Goal: Communication & Community: Answer question/provide support

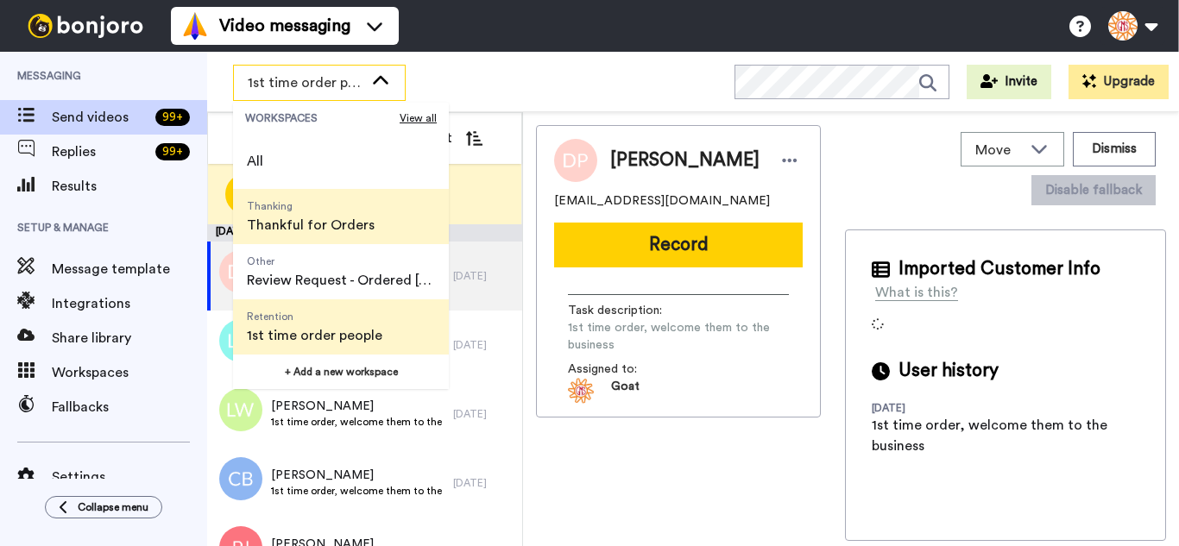
click at [320, 222] on span "Thankful for Orders" at bounding box center [311, 225] width 128 height 21
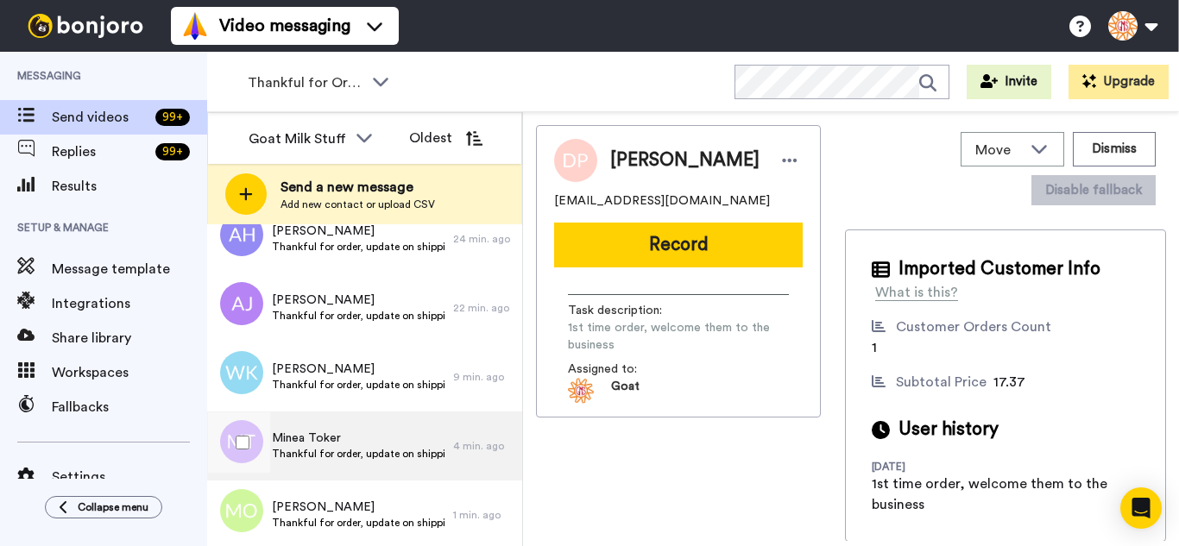
scroll to position [12418, 0]
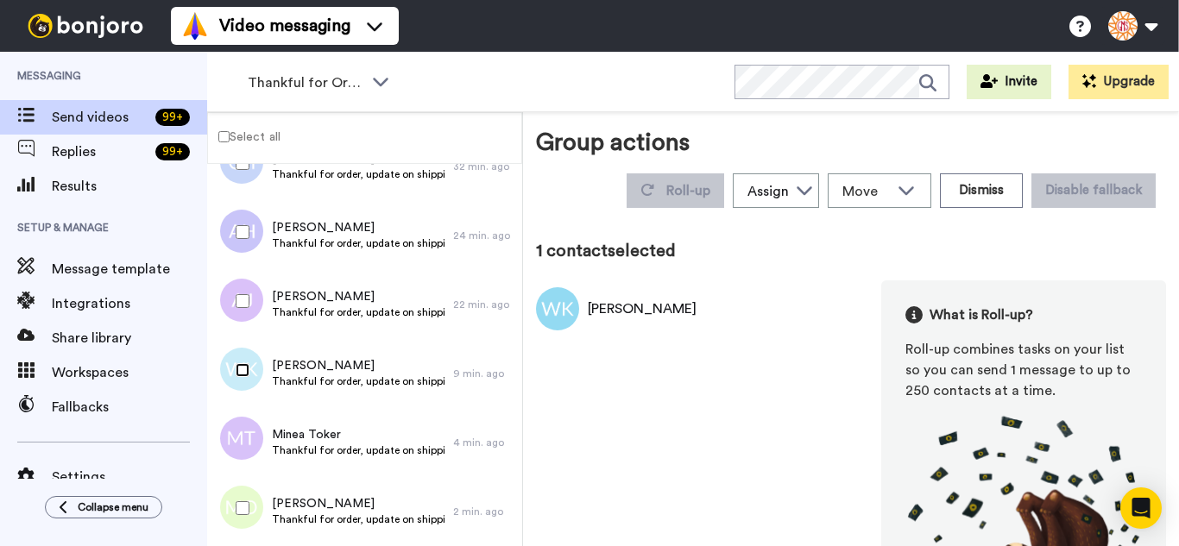
scroll to position [12357, 0]
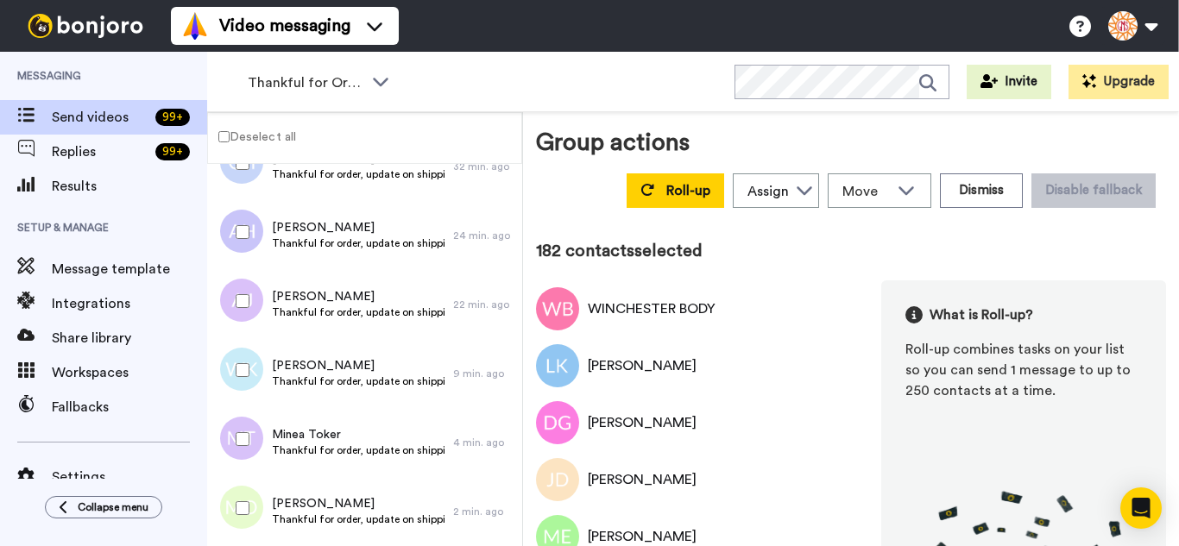
click at [238, 363] on div at bounding box center [239, 370] width 62 height 60
drag, startPoint x: 235, startPoint y: 287, endPoint x: 240, endPoint y: 241, distance: 46.0
click at [235, 284] on div at bounding box center [239, 301] width 62 height 60
click at [240, 223] on div at bounding box center [239, 232] width 62 height 60
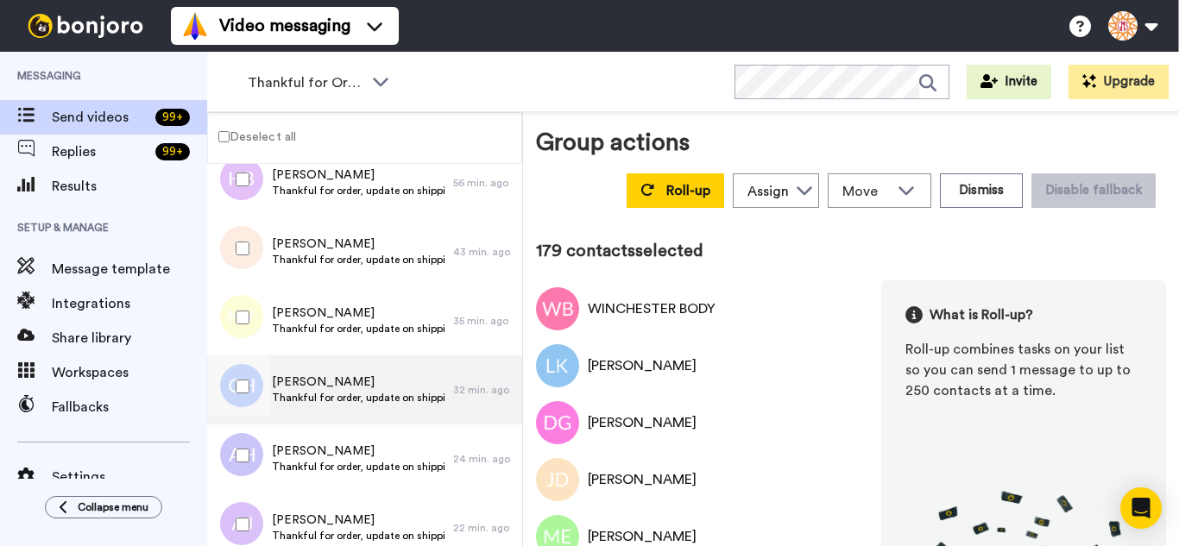
scroll to position [12098, 0]
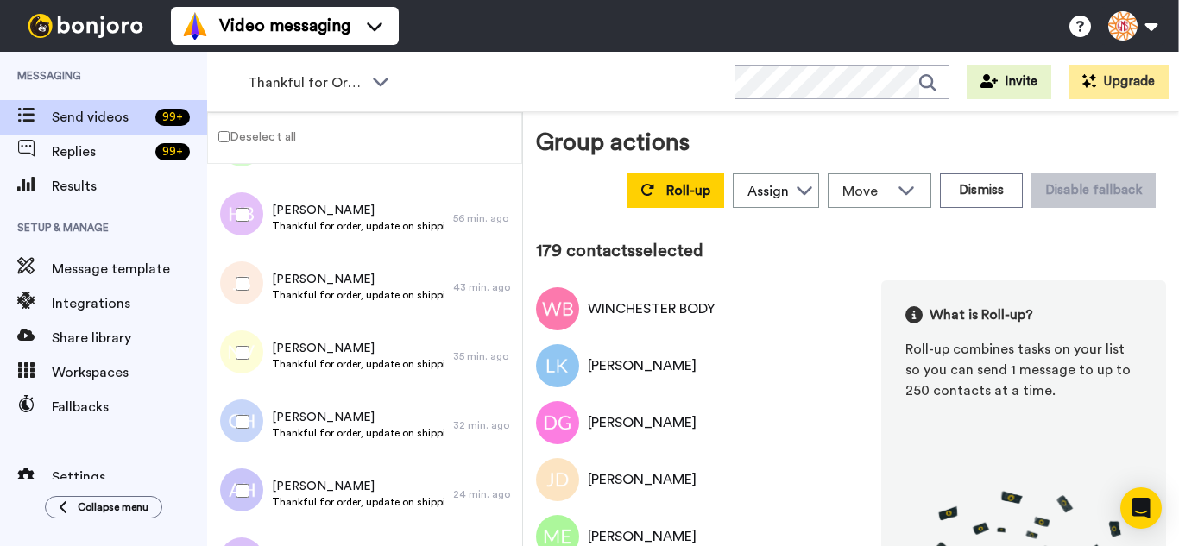
drag, startPoint x: 251, startPoint y: 411, endPoint x: 245, endPoint y: 371, distance: 40.2
click at [250, 410] on div at bounding box center [239, 422] width 62 height 60
drag, startPoint x: 245, startPoint y: 363, endPoint x: 234, endPoint y: 296, distance: 67.4
click at [245, 360] on div at bounding box center [239, 353] width 62 height 60
drag, startPoint x: 234, startPoint y: 290, endPoint x: 242, endPoint y: 243, distance: 47.3
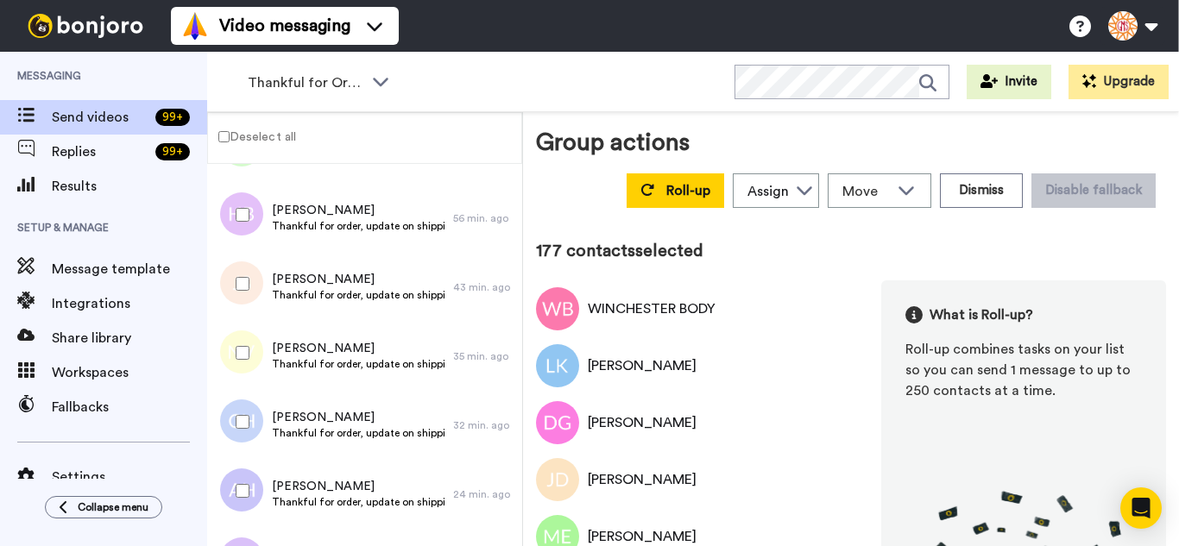
click at [235, 286] on div at bounding box center [239, 284] width 62 height 60
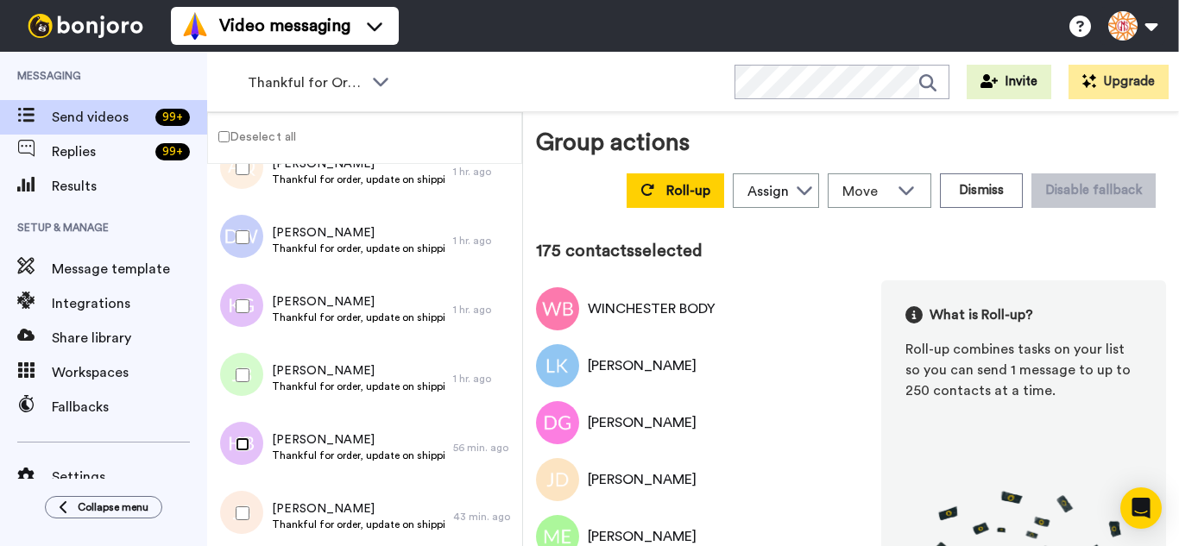
scroll to position [11839, 0]
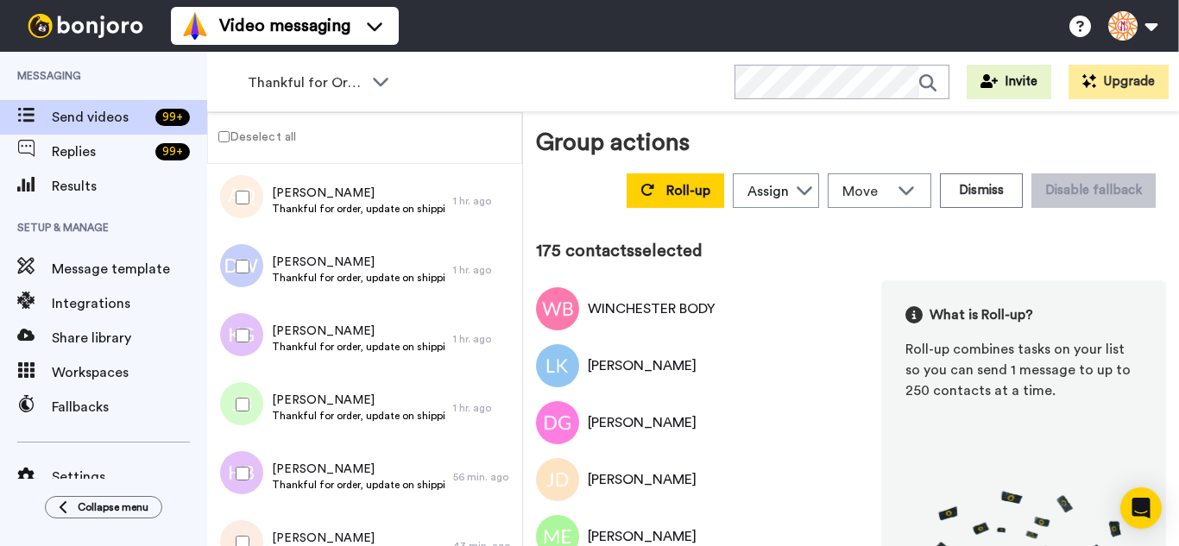
drag, startPoint x: 247, startPoint y: 414, endPoint x: 246, endPoint y: 376, distance: 38.0
click at [246, 412] on div at bounding box center [239, 405] width 62 height 60
click at [245, 351] on div at bounding box center [239, 336] width 62 height 60
click at [230, 278] on div at bounding box center [239, 266] width 62 height 60
click at [239, 213] on div at bounding box center [239, 197] width 62 height 60
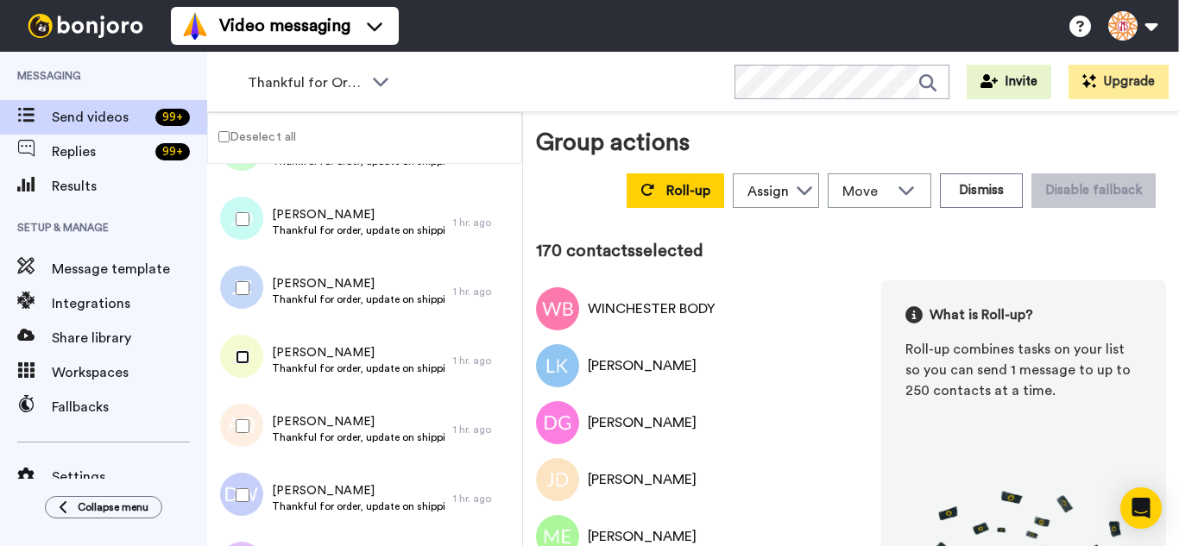
scroll to position [11580, 0]
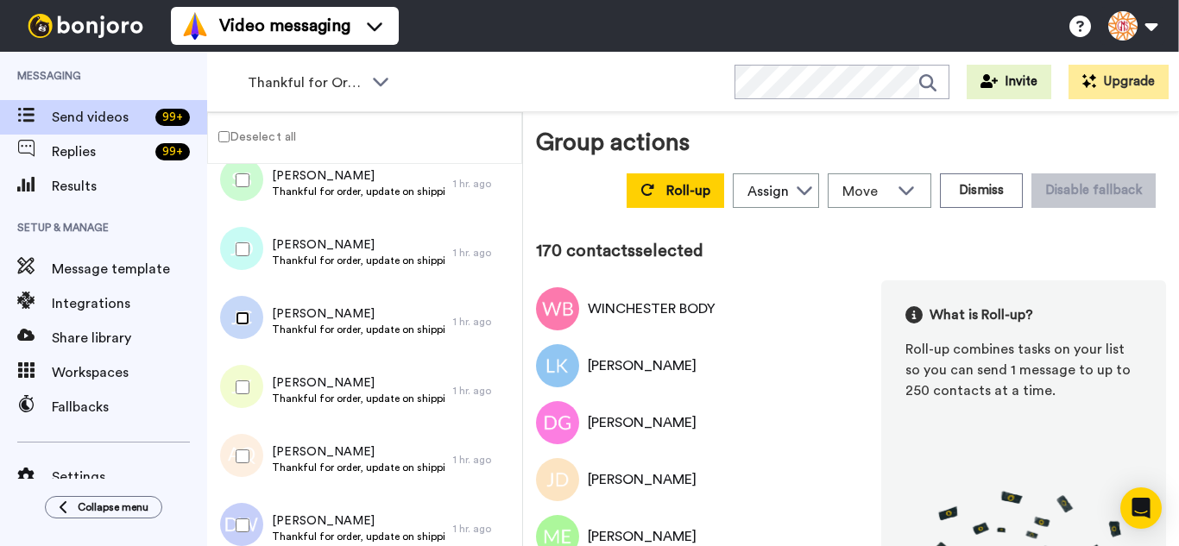
click at [245, 309] on div at bounding box center [239, 318] width 62 height 60
click at [241, 240] on div at bounding box center [239, 249] width 62 height 60
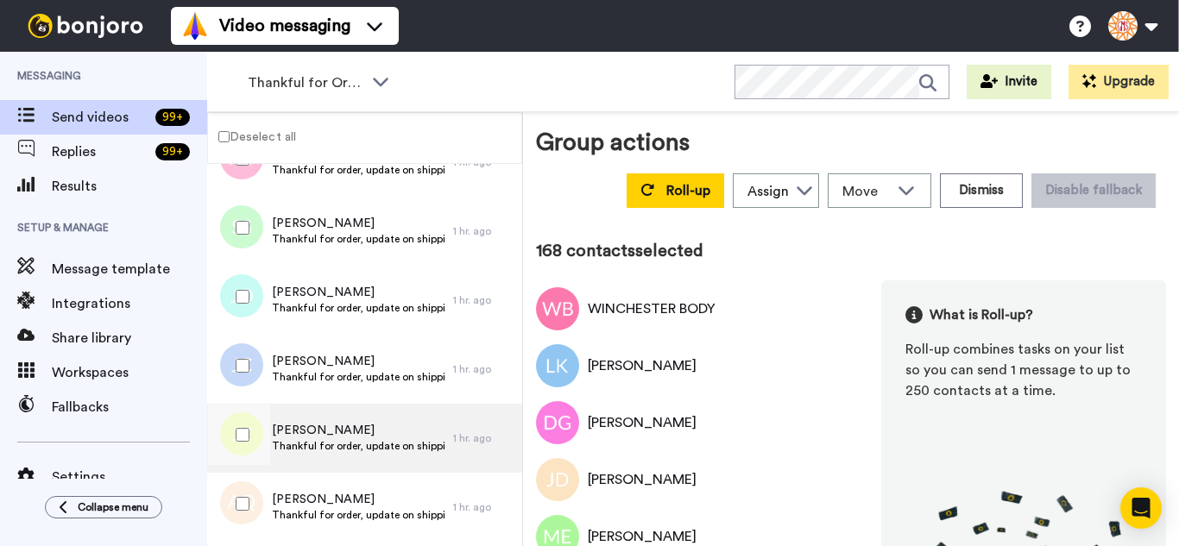
scroll to position [11494, 0]
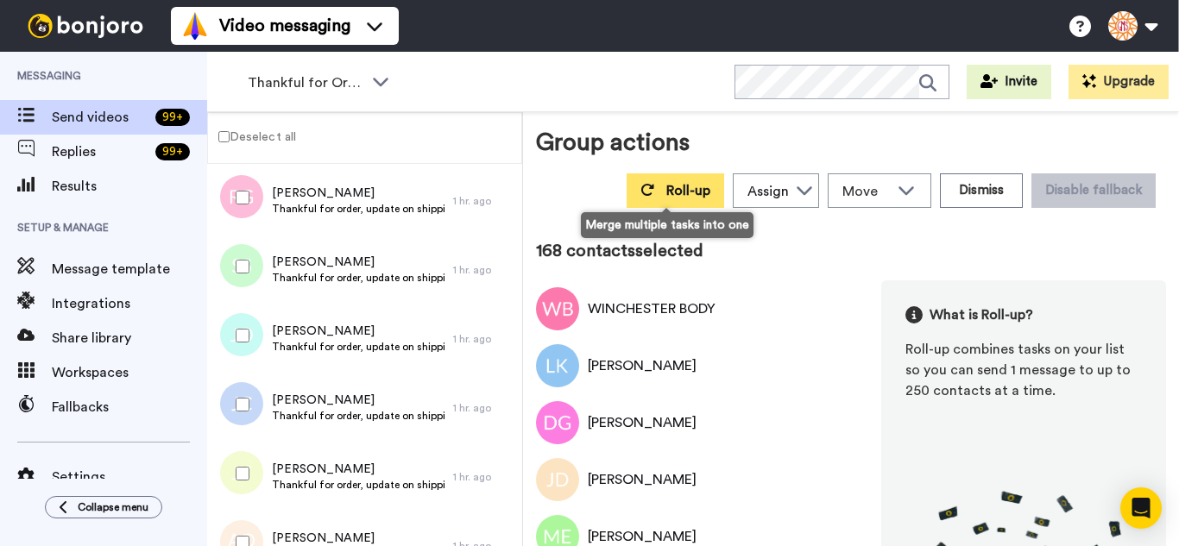
click at [653, 193] on button "Roll-up" at bounding box center [676, 190] width 98 height 35
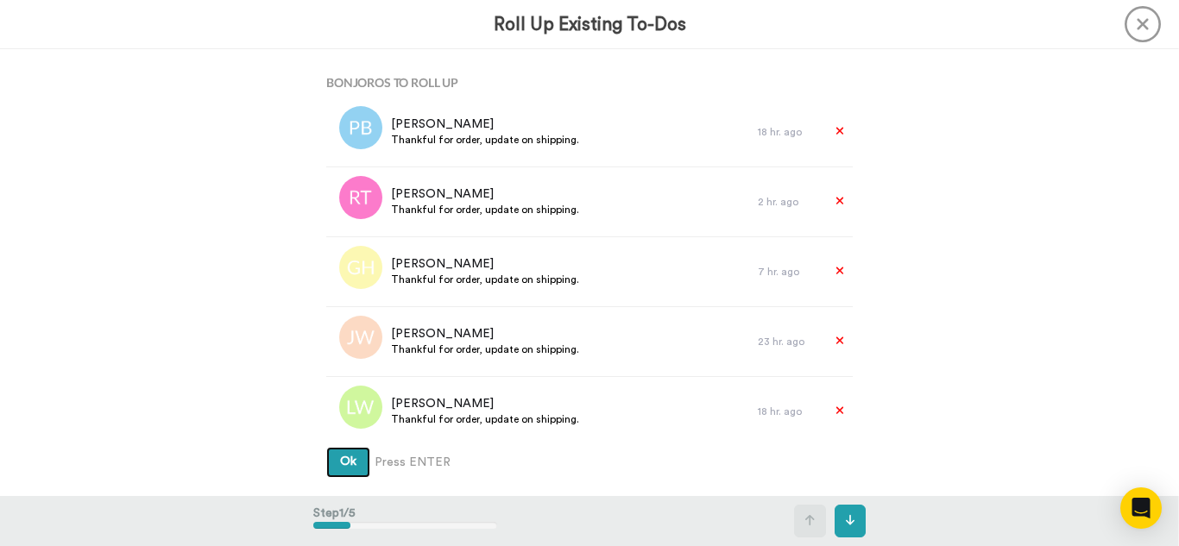
click at [326, 447] on button "Ok" at bounding box center [348, 462] width 44 height 31
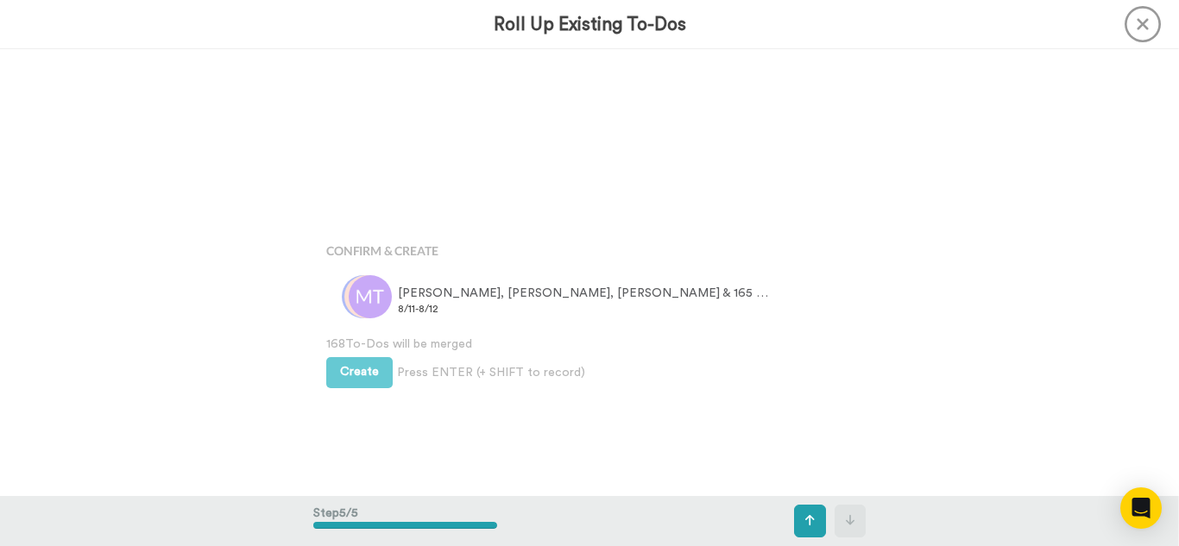
scroll to position [1787, 0]
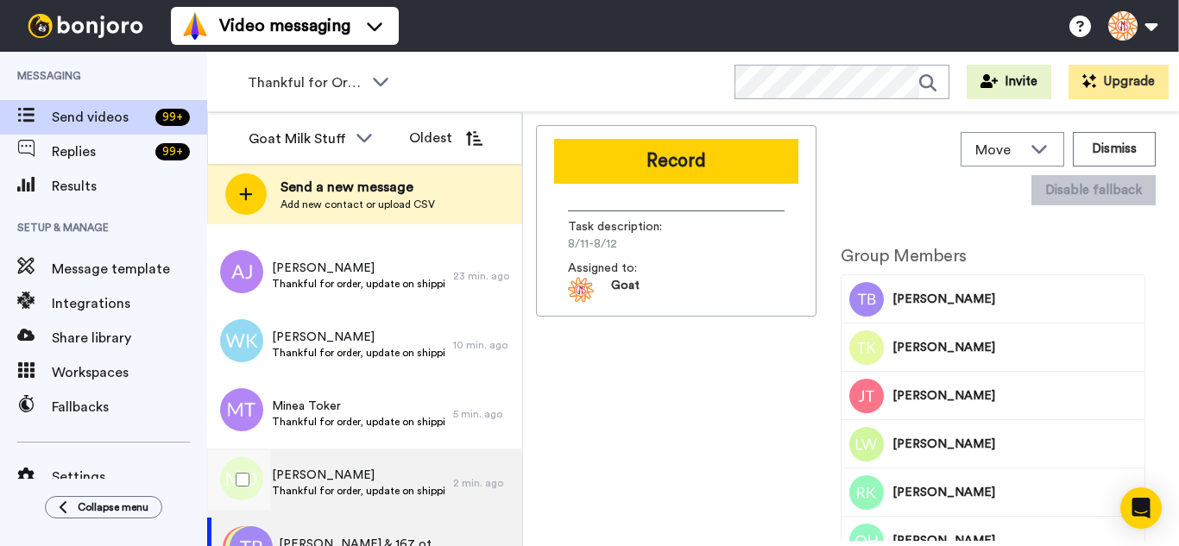
scroll to position [869, 0]
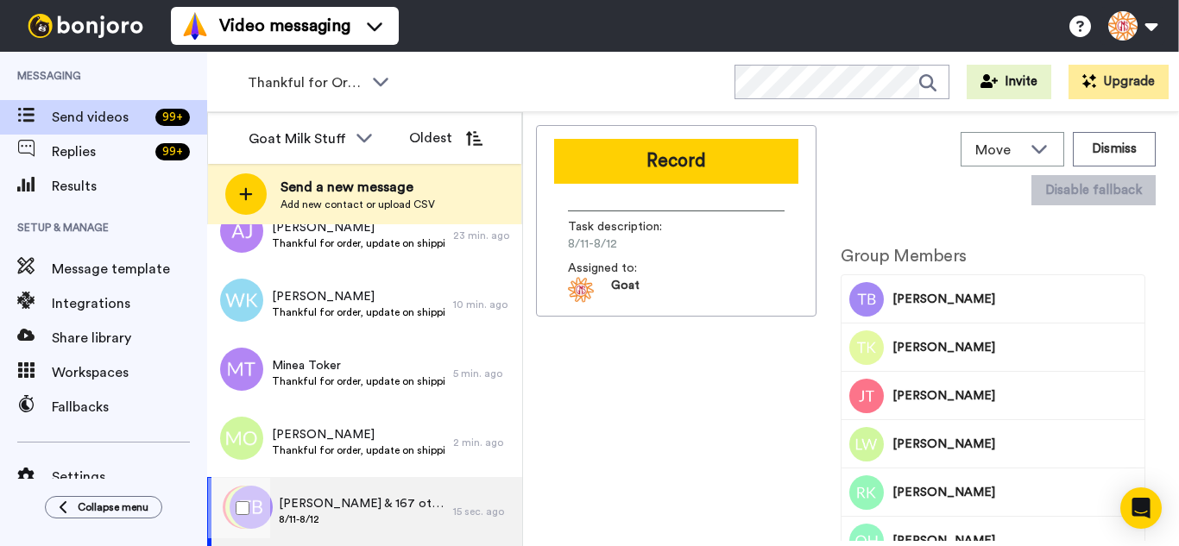
drag, startPoint x: 403, startPoint y: 520, endPoint x: 526, endPoint y: 403, distance: 170.3
click at [402, 520] on div "TERESA & 167 others 8/11-8/12" at bounding box center [330, 511] width 246 height 69
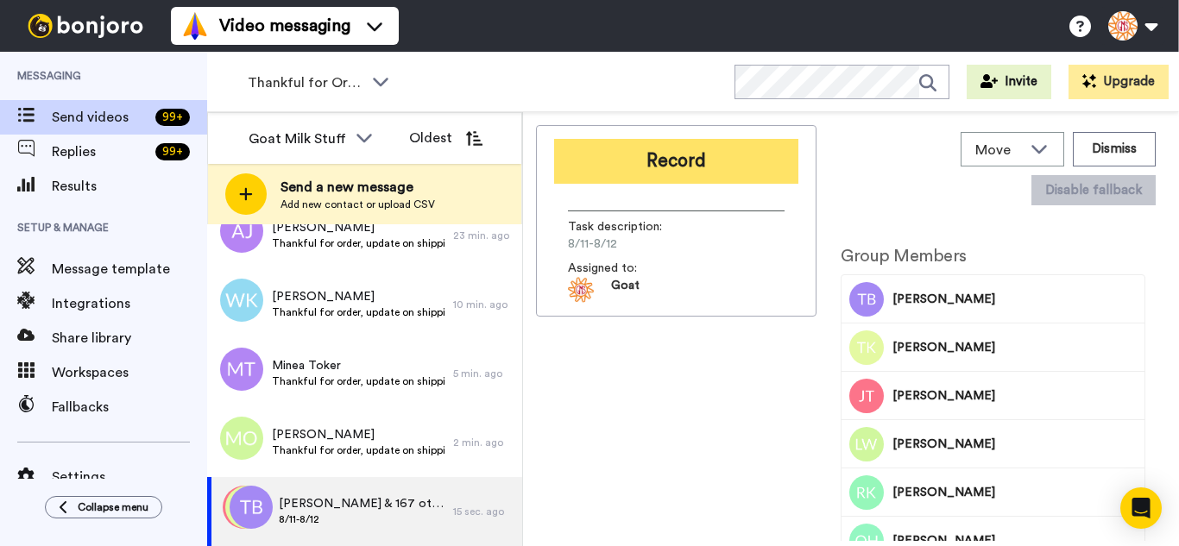
click at [615, 150] on button "Record" at bounding box center [676, 161] width 244 height 45
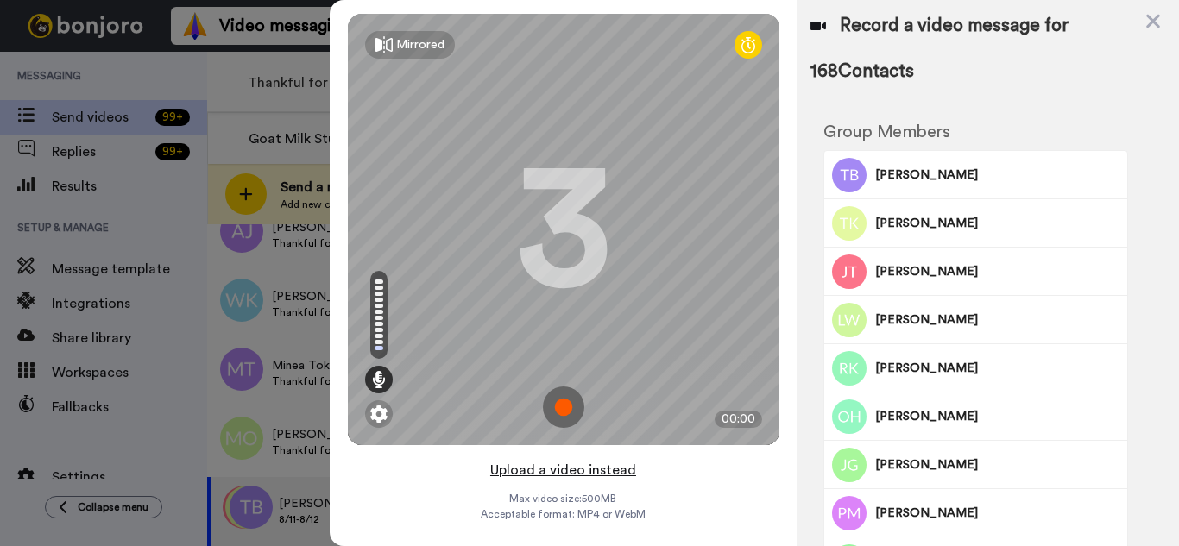
click at [614, 463] on button "Upload a video instead" at bounding box center [563, 470] width 156 height 22
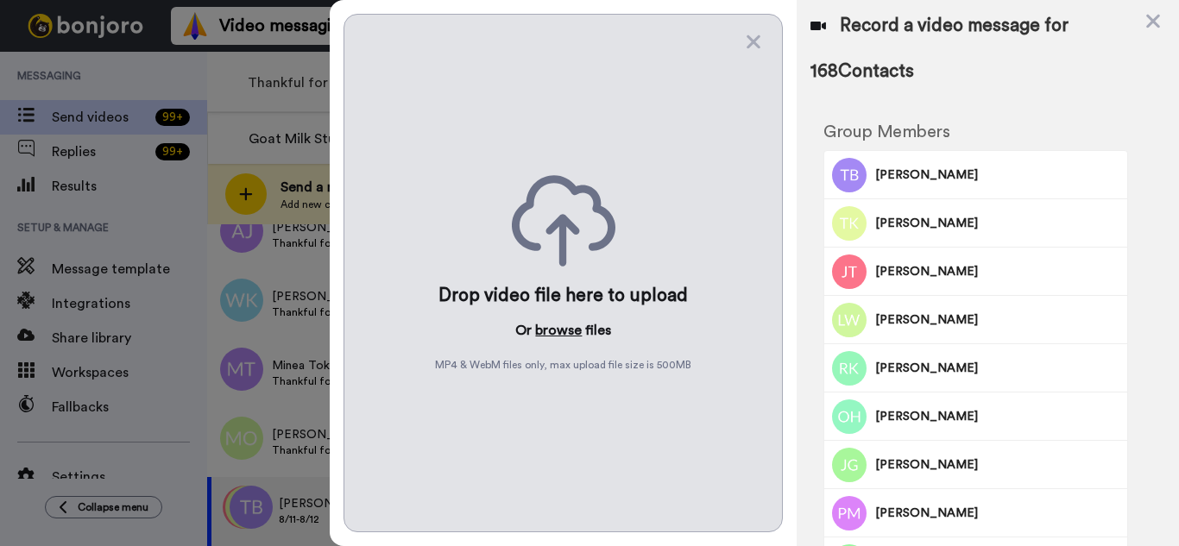
click at [557, 333] on button "browse" at bounding box center [558, 330] width 47 height 21
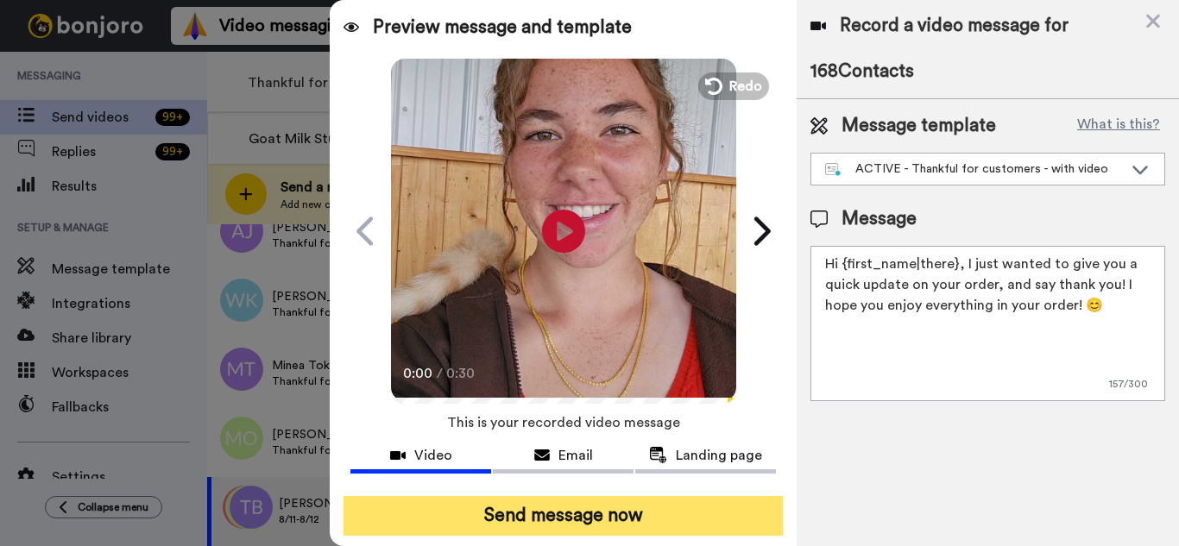
click at [654, 508] on button "Send message now" at bounding box center [563, 516] width 439 height 40
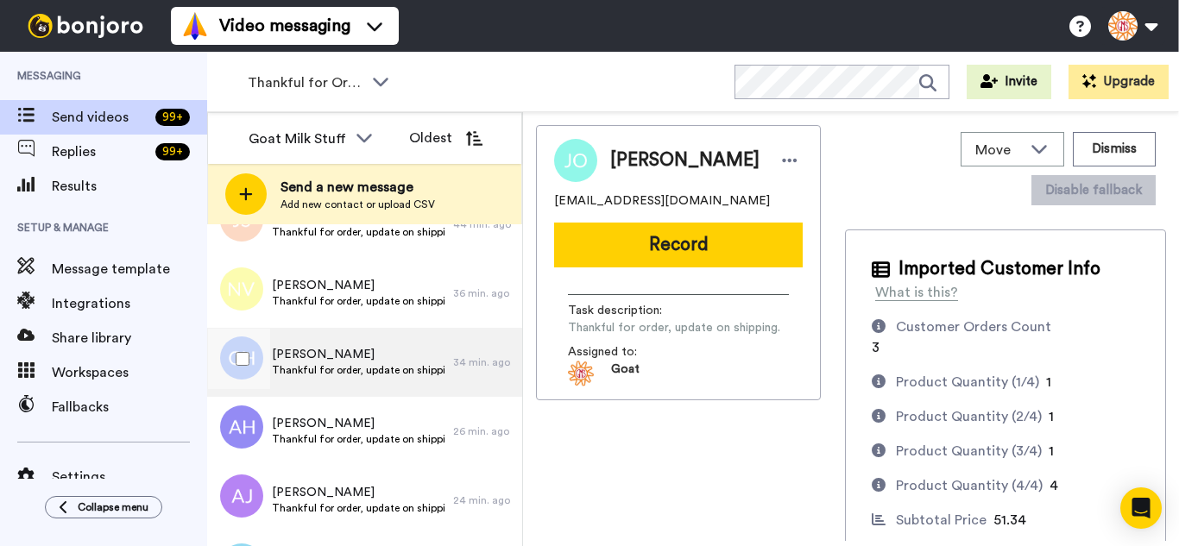
scroll to position [800, 0]
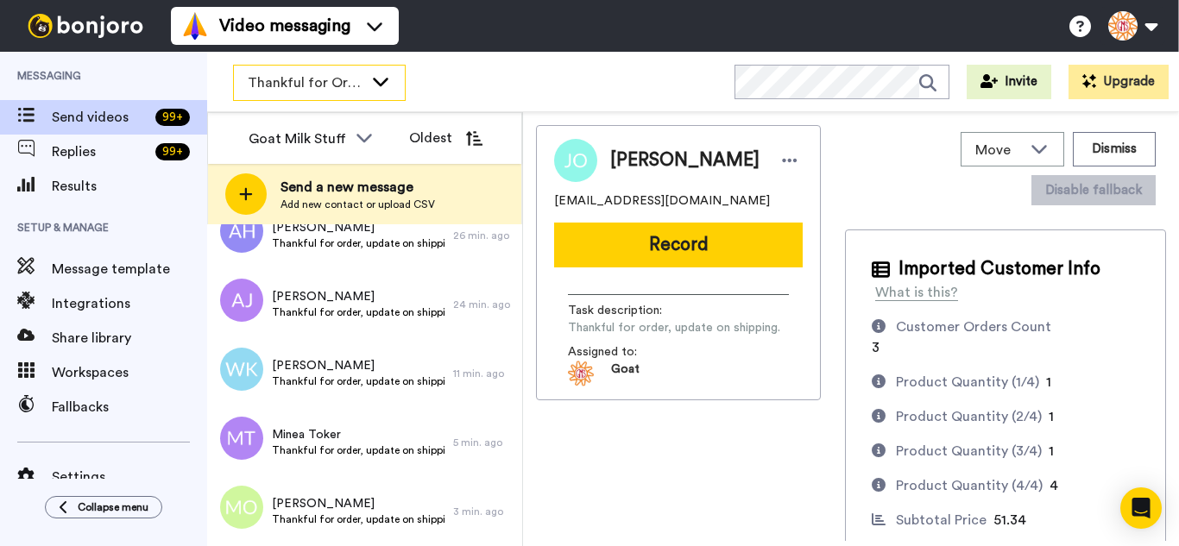
click at [300, 77] on span "Thankful for Orders" at bounding box center [306, 83] width 116 height 21
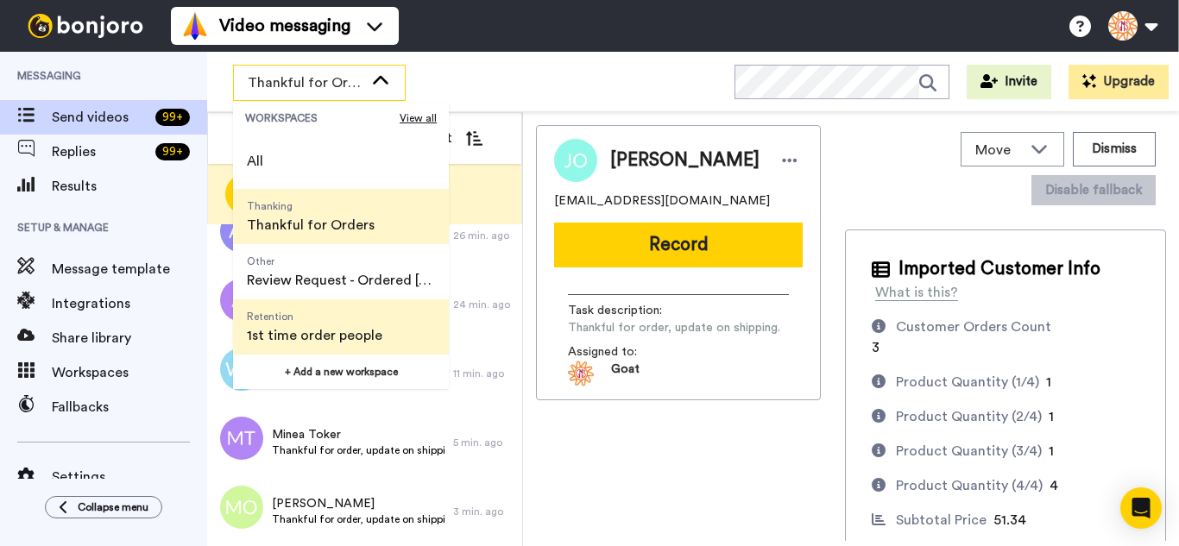
click at [319, 321] on span "Retention" at bounding box center [315, 317] width 136 height 14
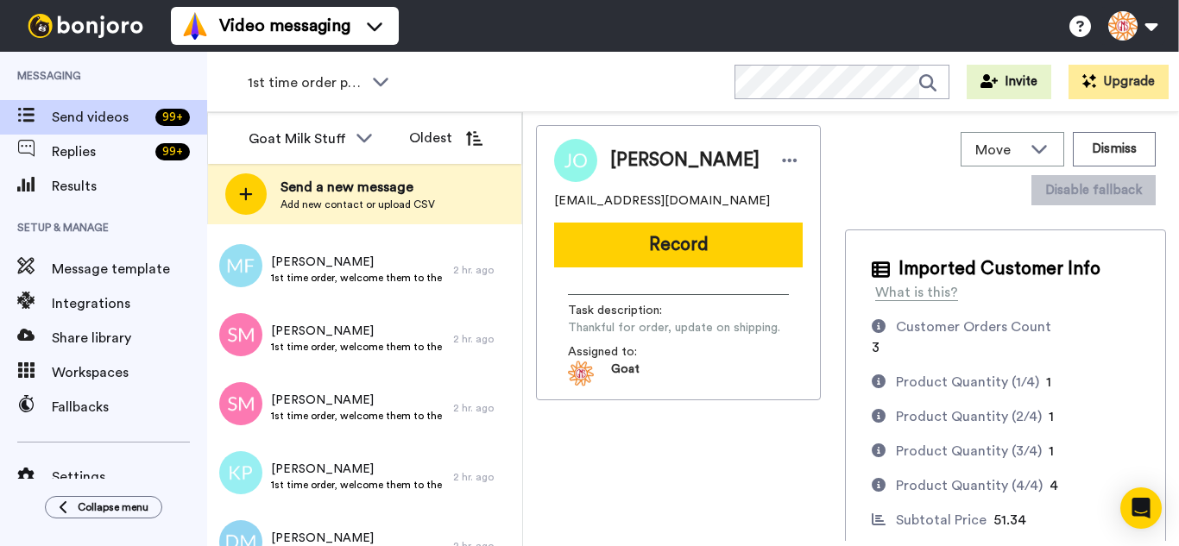
scroll to position [5789, 0]
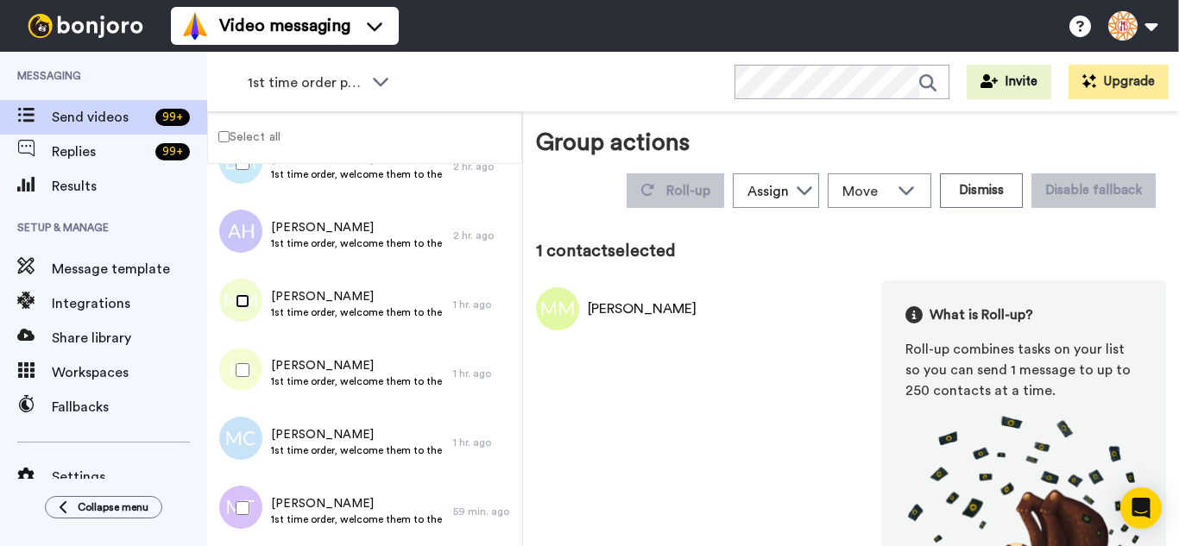
scroll to position [5728, 0]
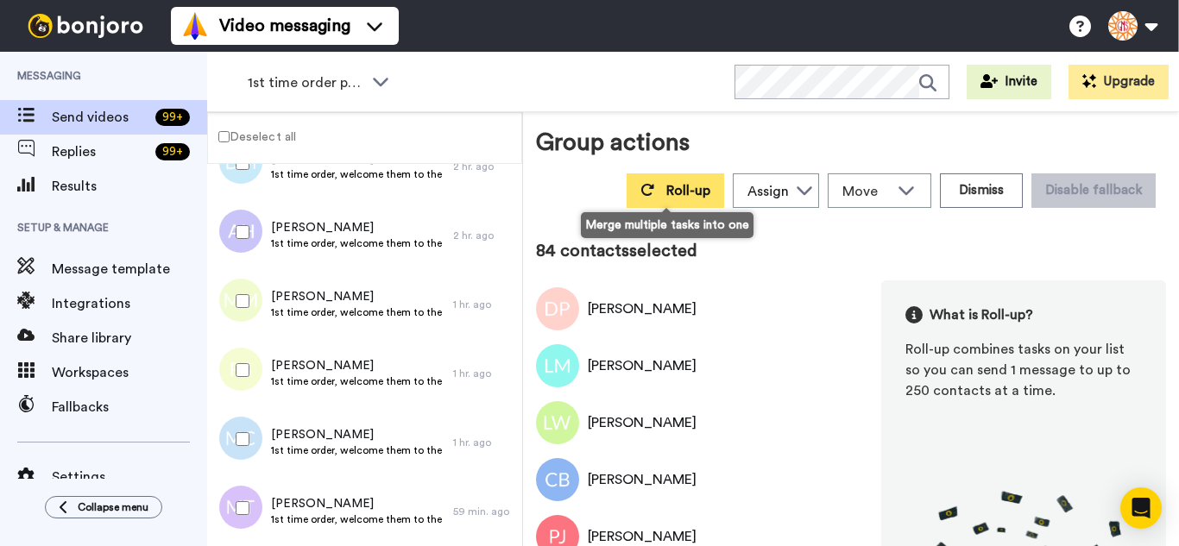
click at [662, 200] on button "Roll-up" at bounding box center [676, 190] width 98 height 35
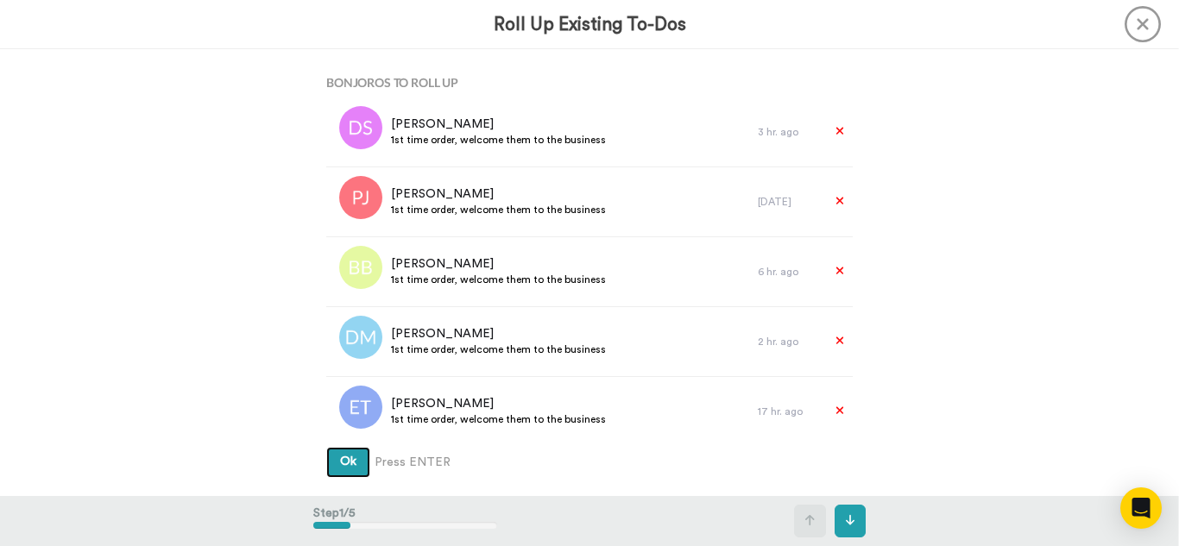
click at [326, 447] on button "Ok" at bounding box center [348, 462] width 44 height 31
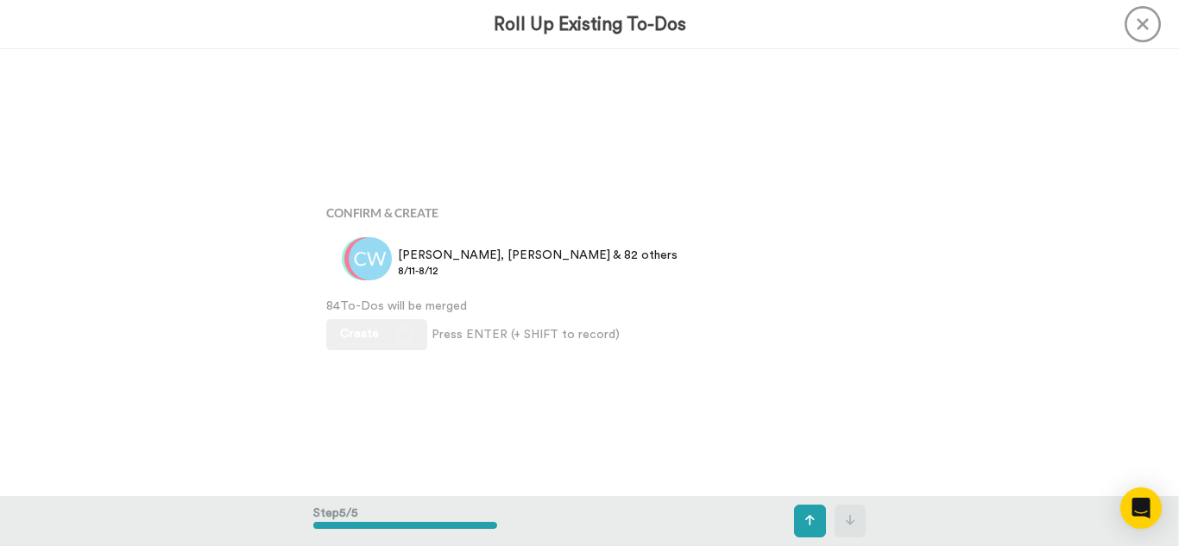
scroll to position [1787, 0]
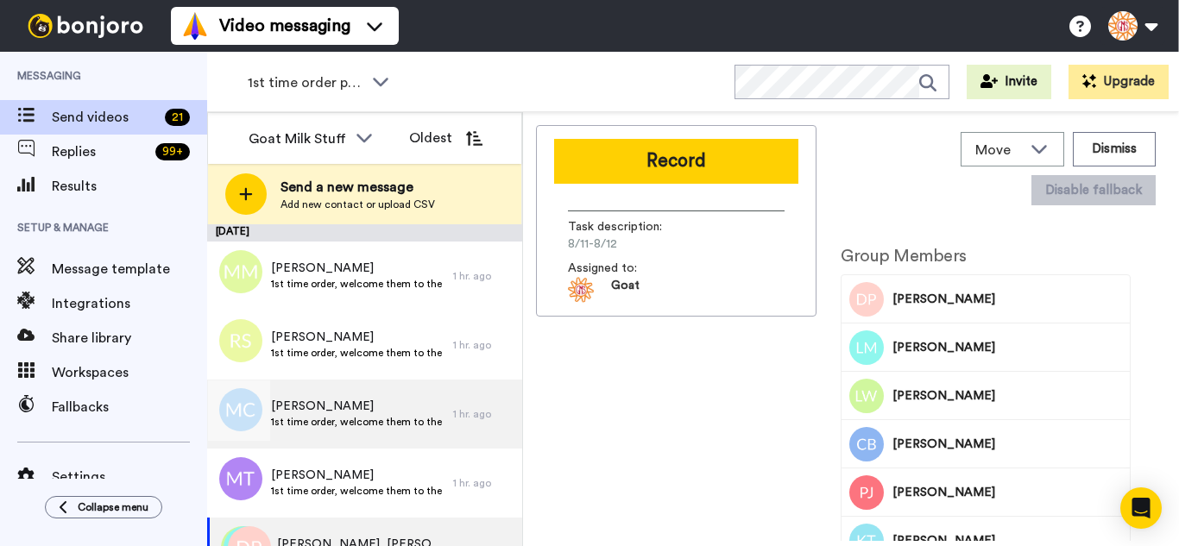
scroll to position [41, 0]
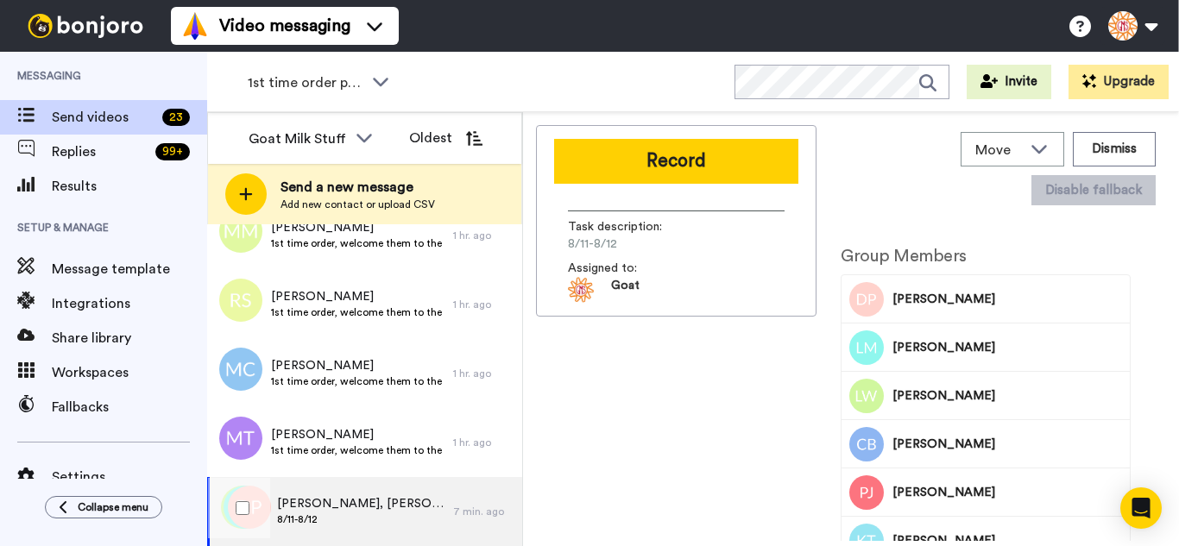
click at [409, 495] on div "[PERSON_NAME], [PERSON_NAME] & 81 others 8/11-8/12" at bounding box center [330, 511] width 246 height 69
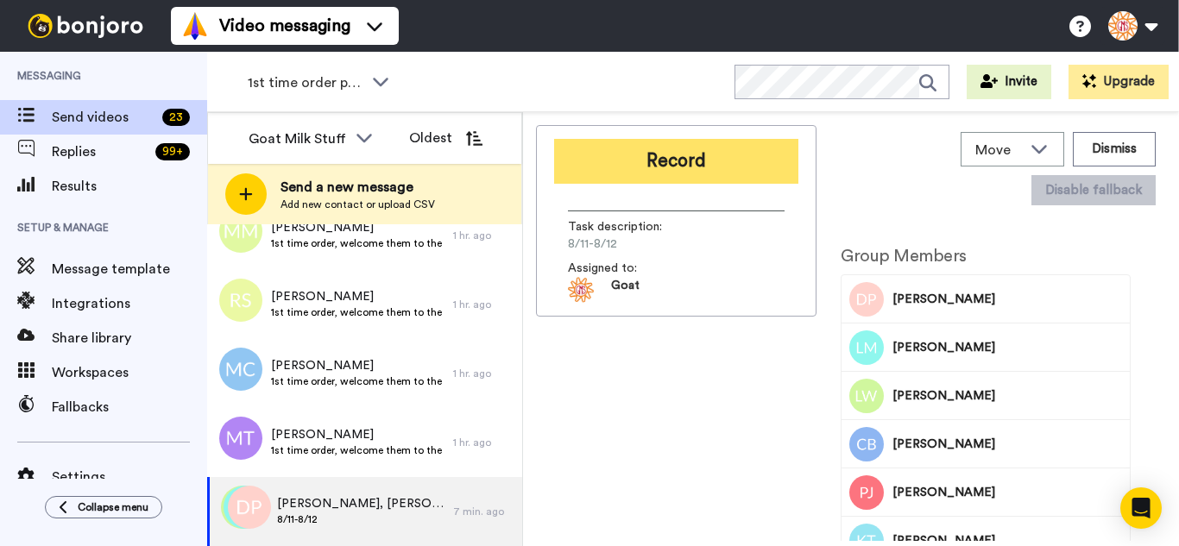
click at [709, 169] on button "Record" at bounding box center [676, 161] width 244 height 45
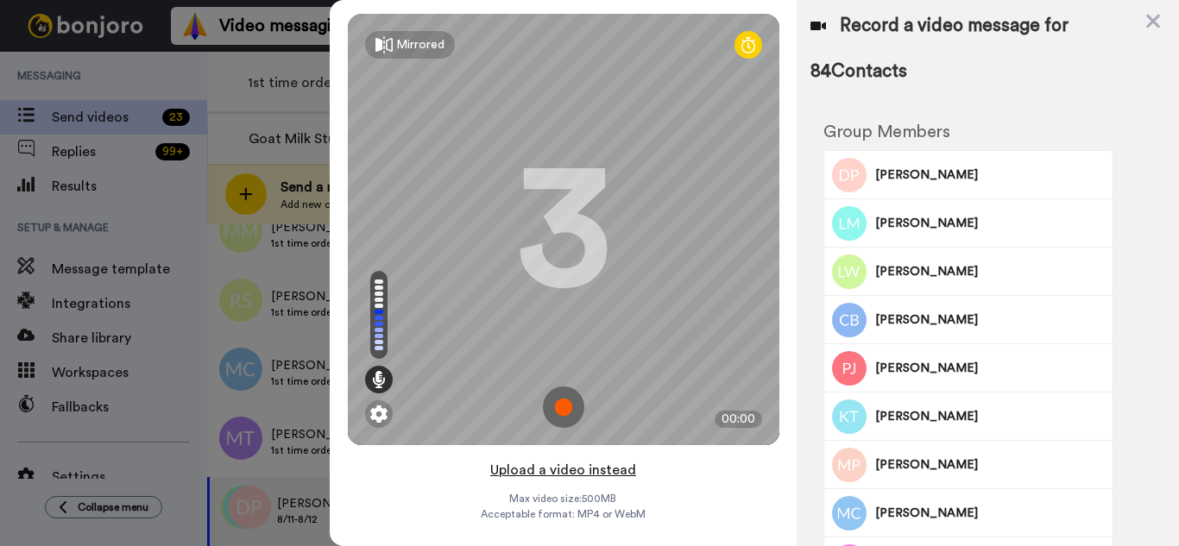
click at [582, 470] on button "Upload a video instead" at bounding box center [563, 470] width 156 height 22
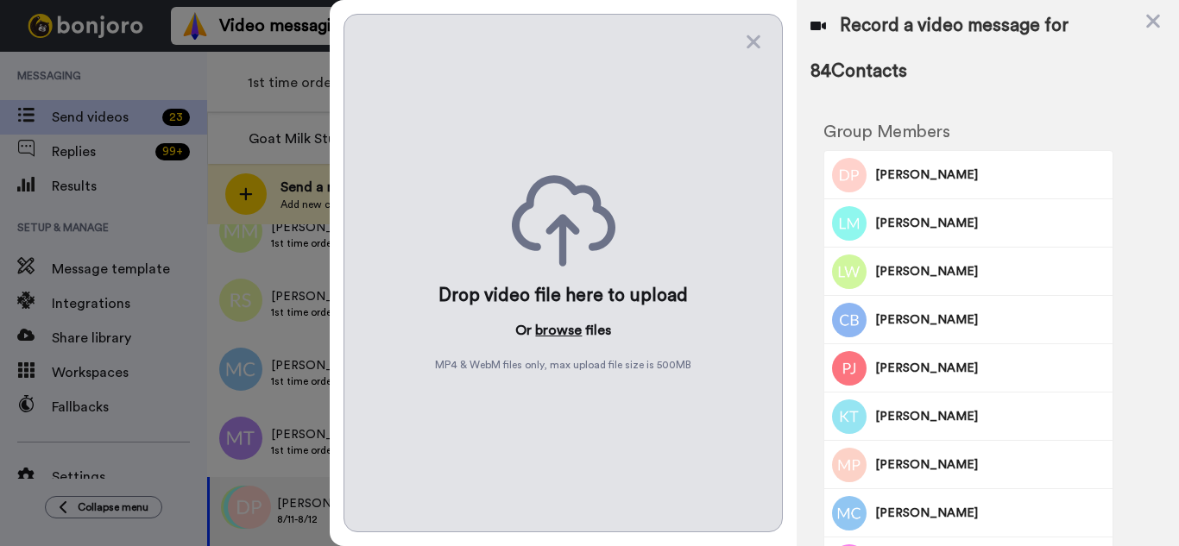
click at [555, 331] on button "browse" at bounding box center [558, 330] width 47 height 21
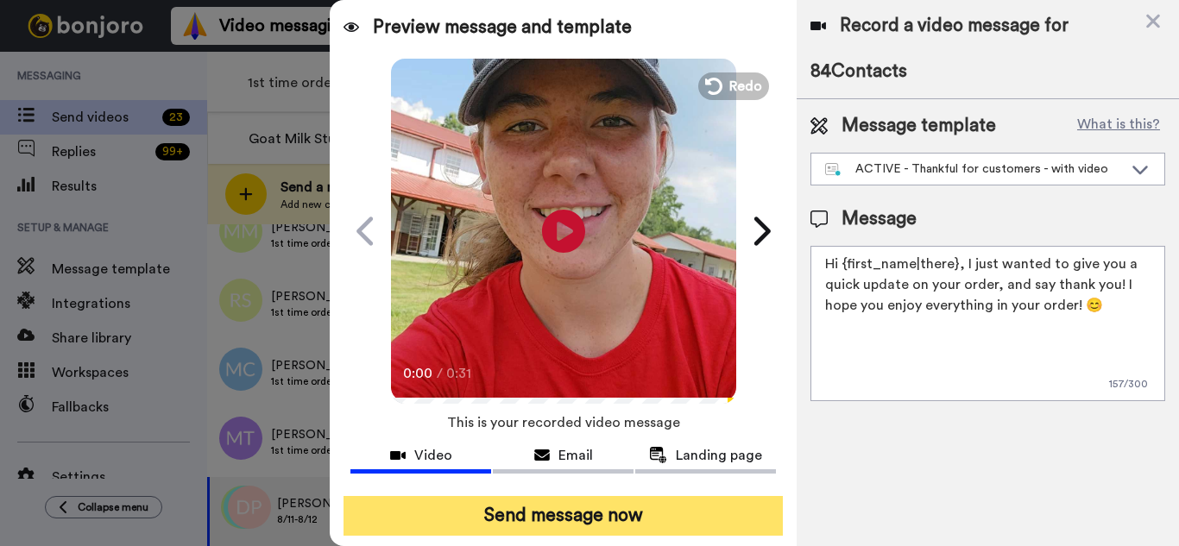
click at [691, 526] on button "Send message now" at bounding box center [563, 516] width 439 height 40
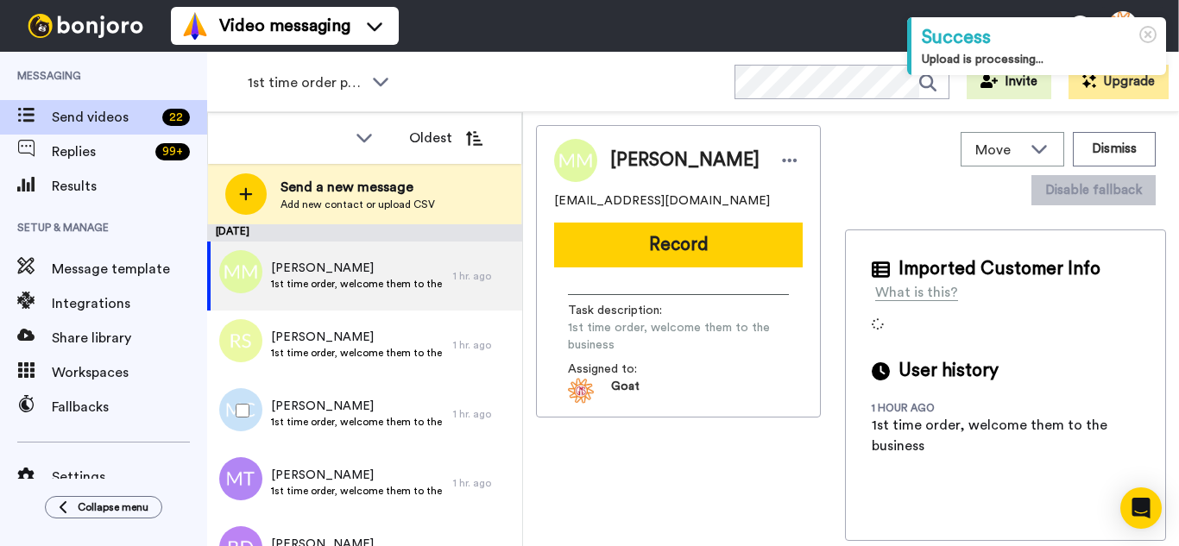
scroll to position [41, 0]
